Goal: Transaction & Acquisition: Purchase product/service

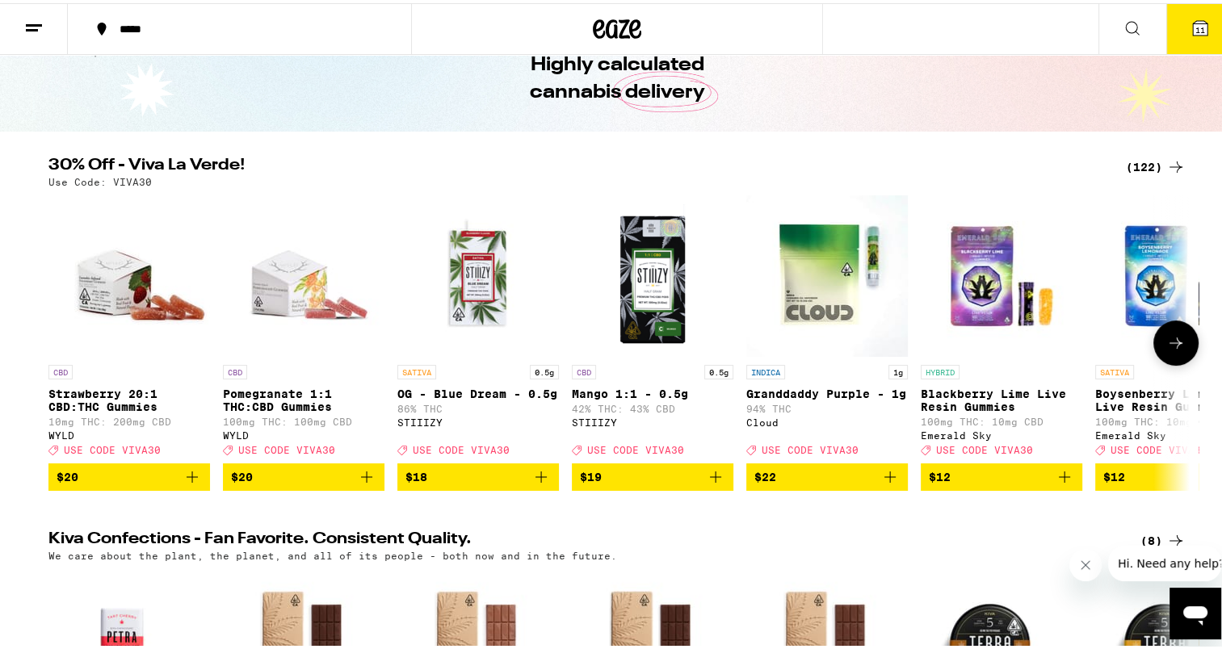
scroll to position [81, 0]
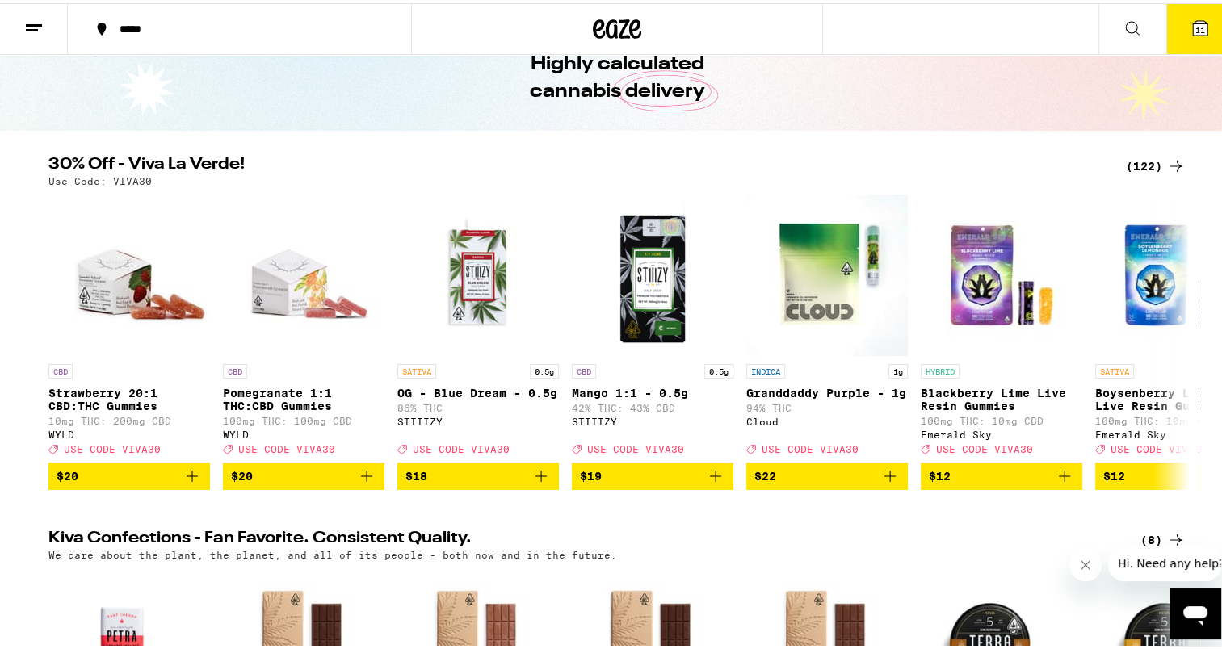
click at [1130, 163] on div "(122)" at bounding box center [1155, 162] width 60 height 19
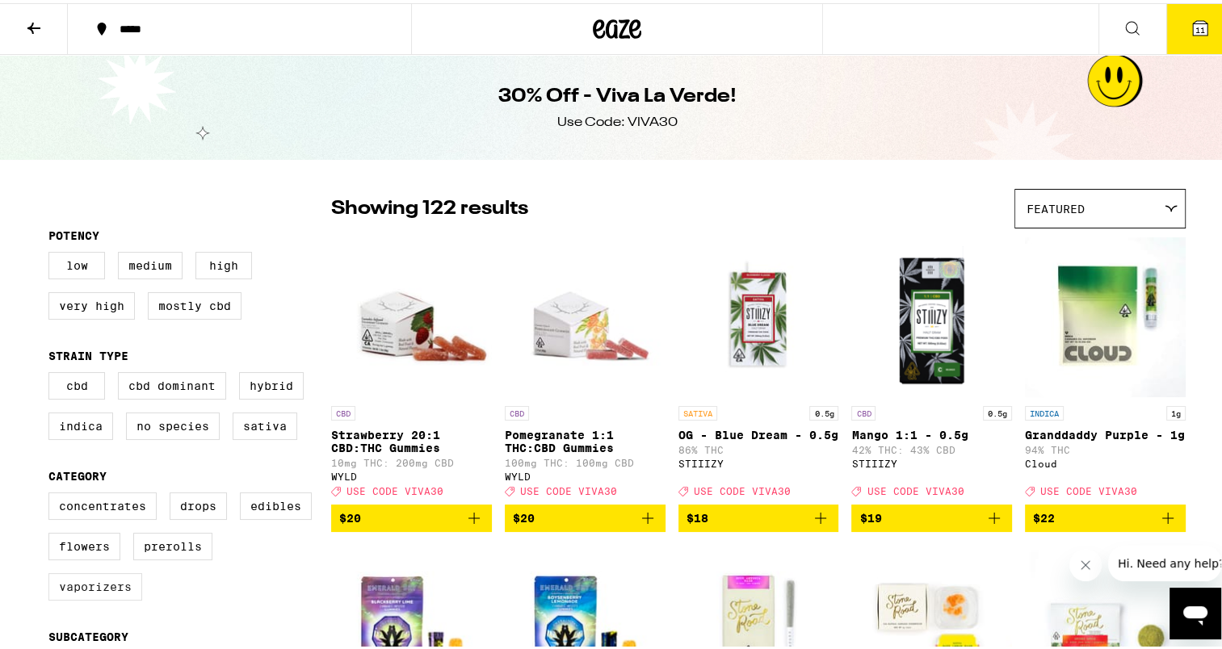
click at [87, 588] on label "Vaporizers" at bounding box center [95, 583] width 94 height 27
click at [52, 492] on input "Vaporizers" at bounding box center [52, 492] width 1 height 1
checkbox input "true"
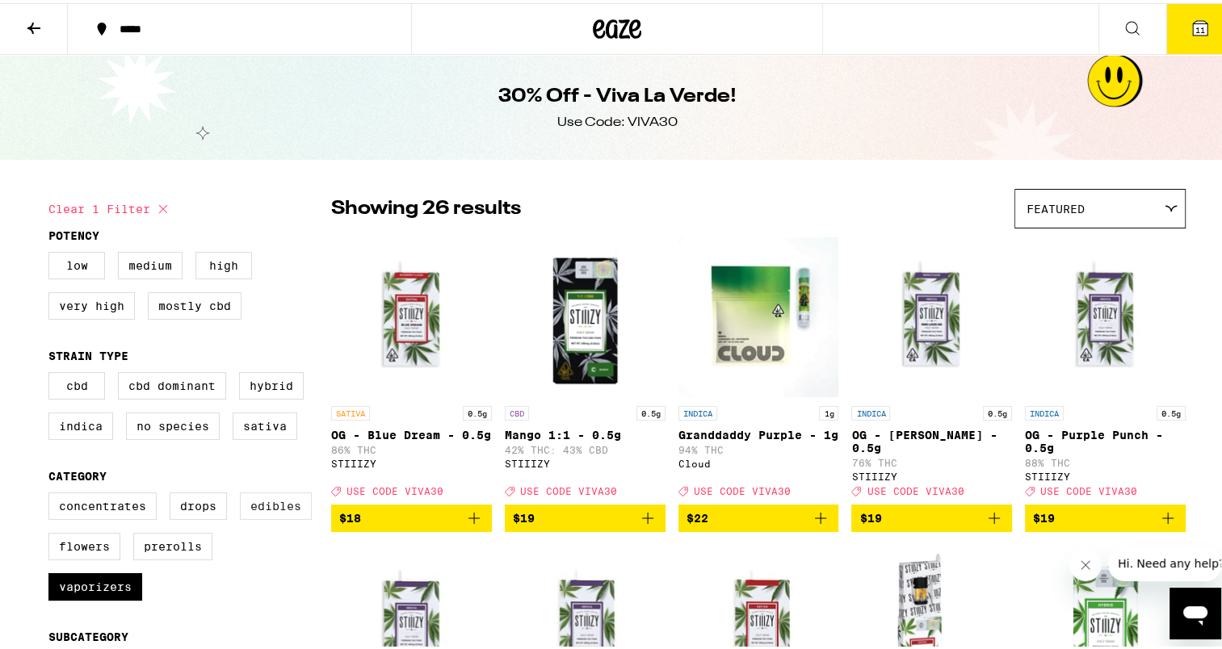
click at [277, 507] on label "Edibles" at bounding box center [276, 502] width 72 height 27
click at [52, 492] on input "Edibles" at bounding box center [52, 492] width 1 height 1
checkbox input "true"
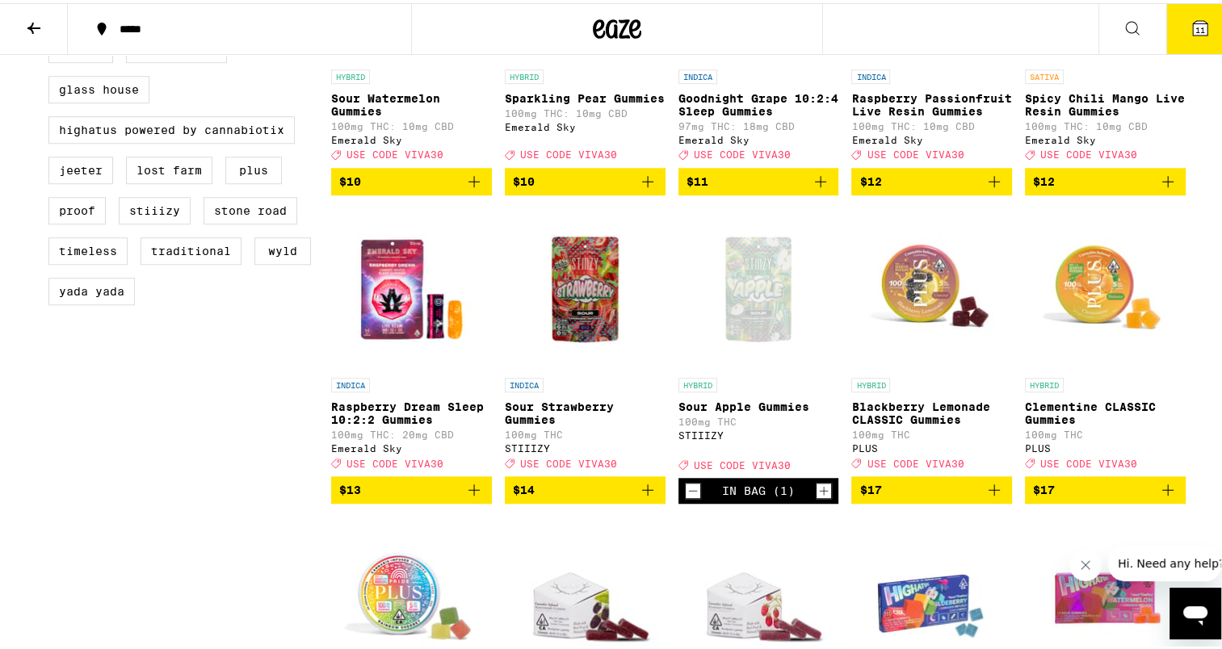
scroll to position [1292, 0]
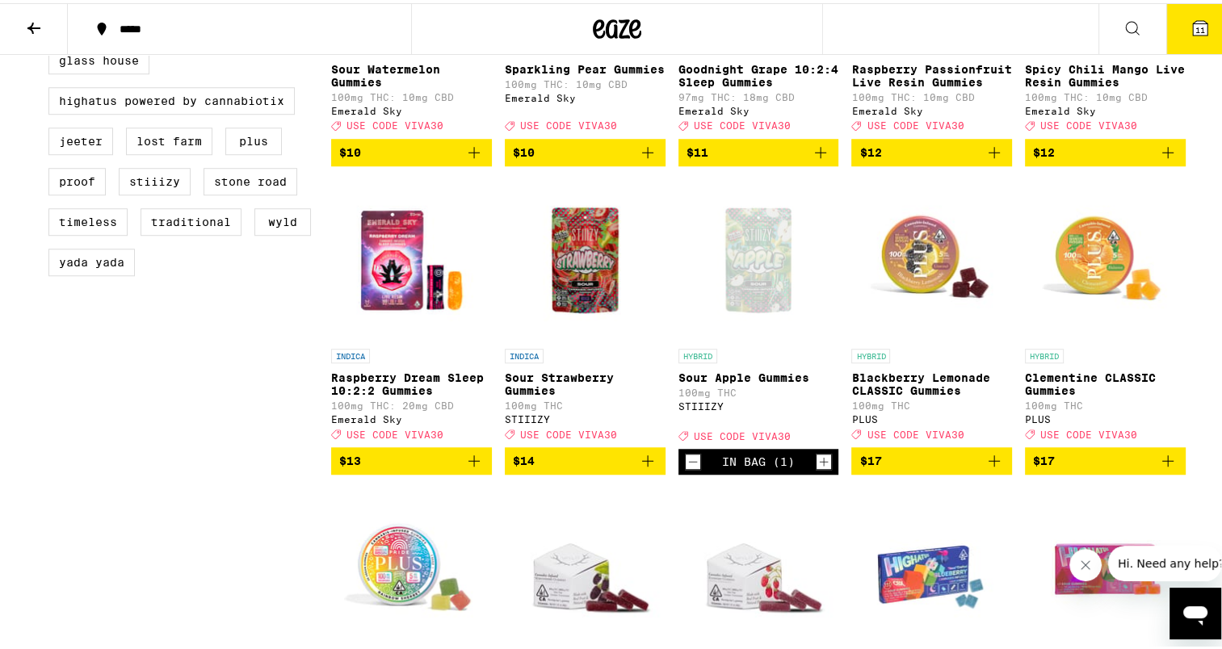
click at [685, 468] on icon "Decrement" at bounding box center [692, 458] width 15 height 19
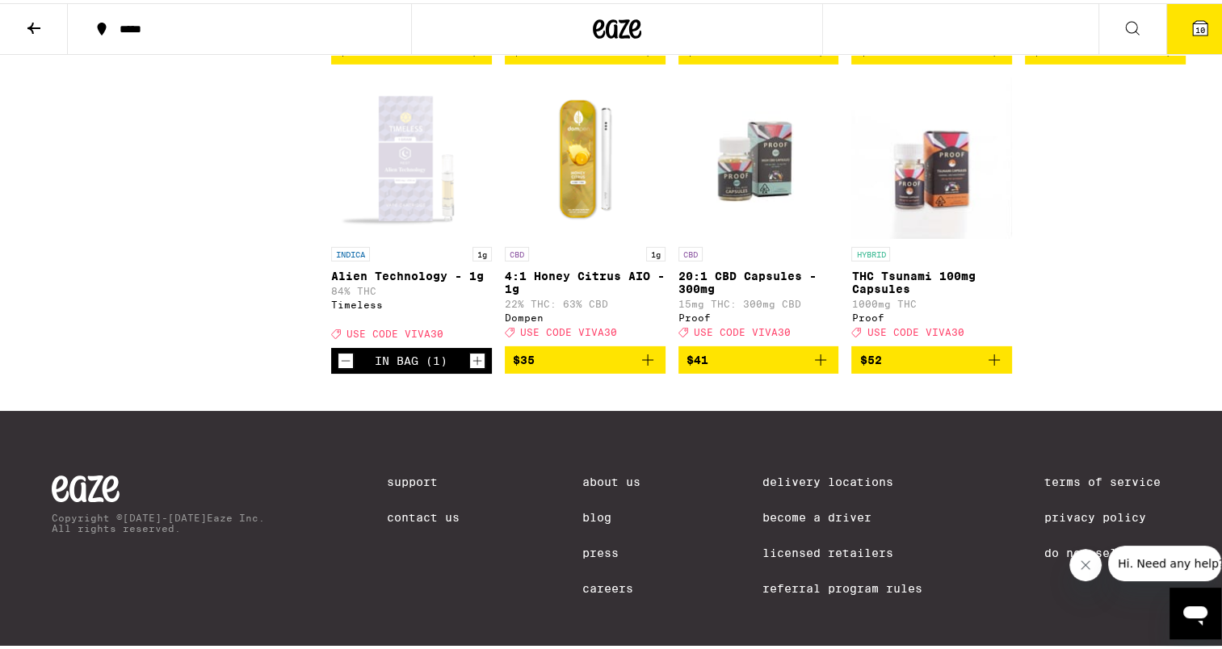
scroll to position [5167, 0]
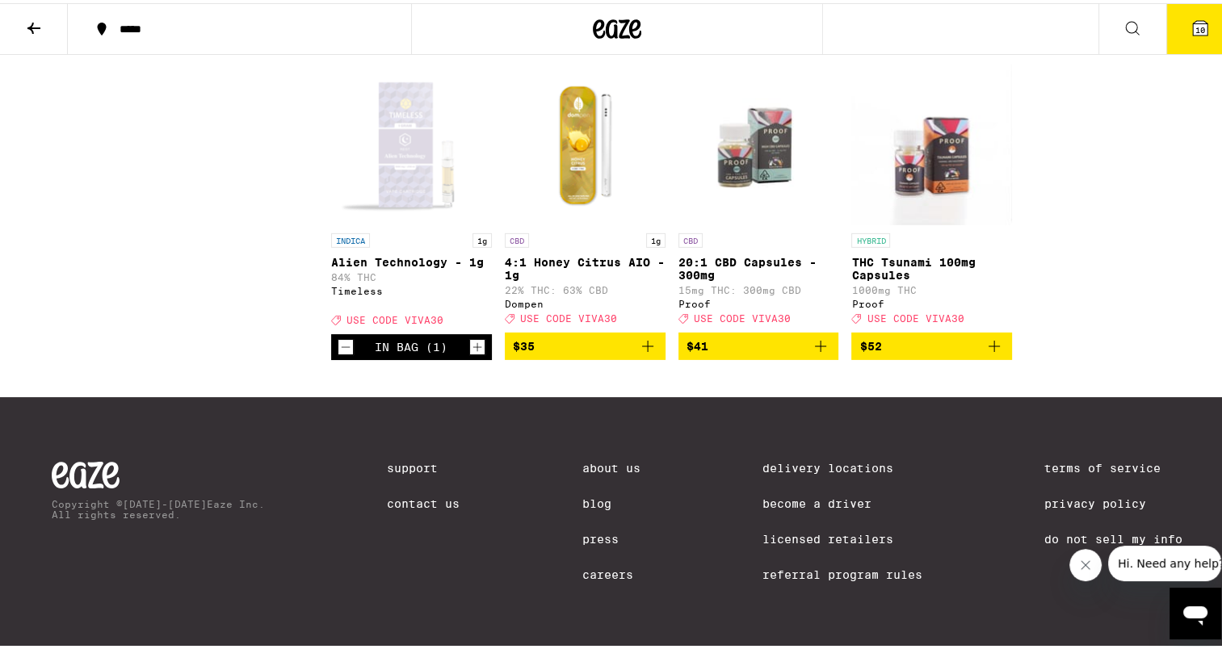
click at [339, 354] on icon "Decrement" at bounding box center [345, 343] width 15 height 19
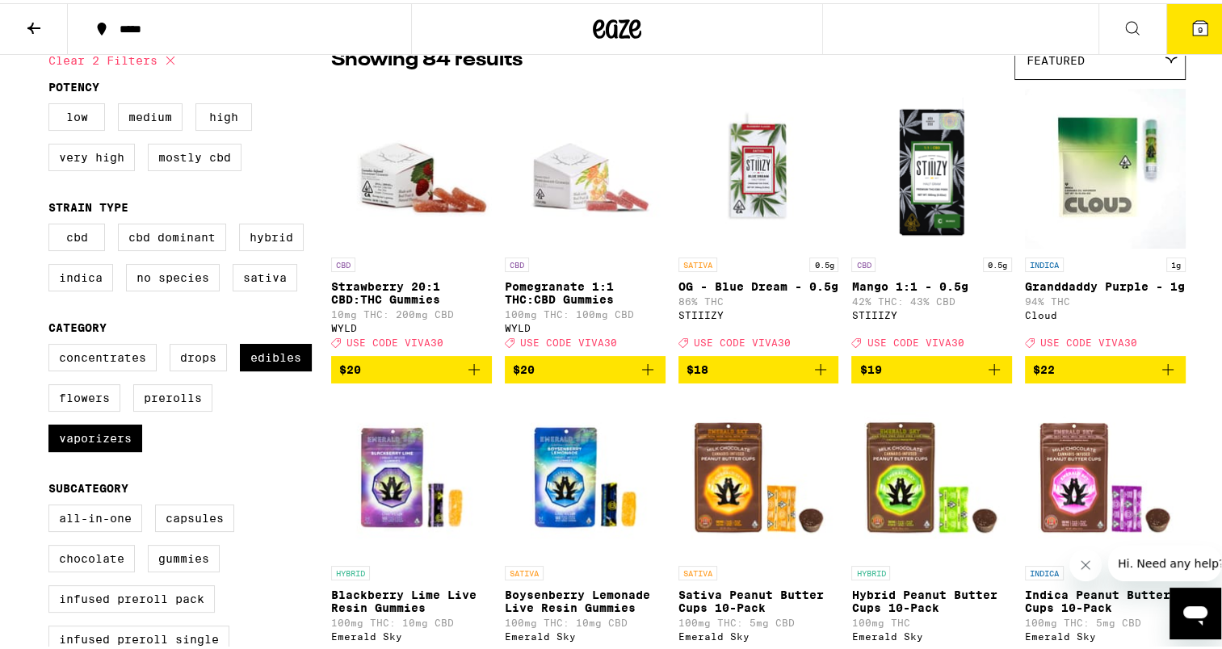
scroll to position [0, 0]
